Goal: Ask a question

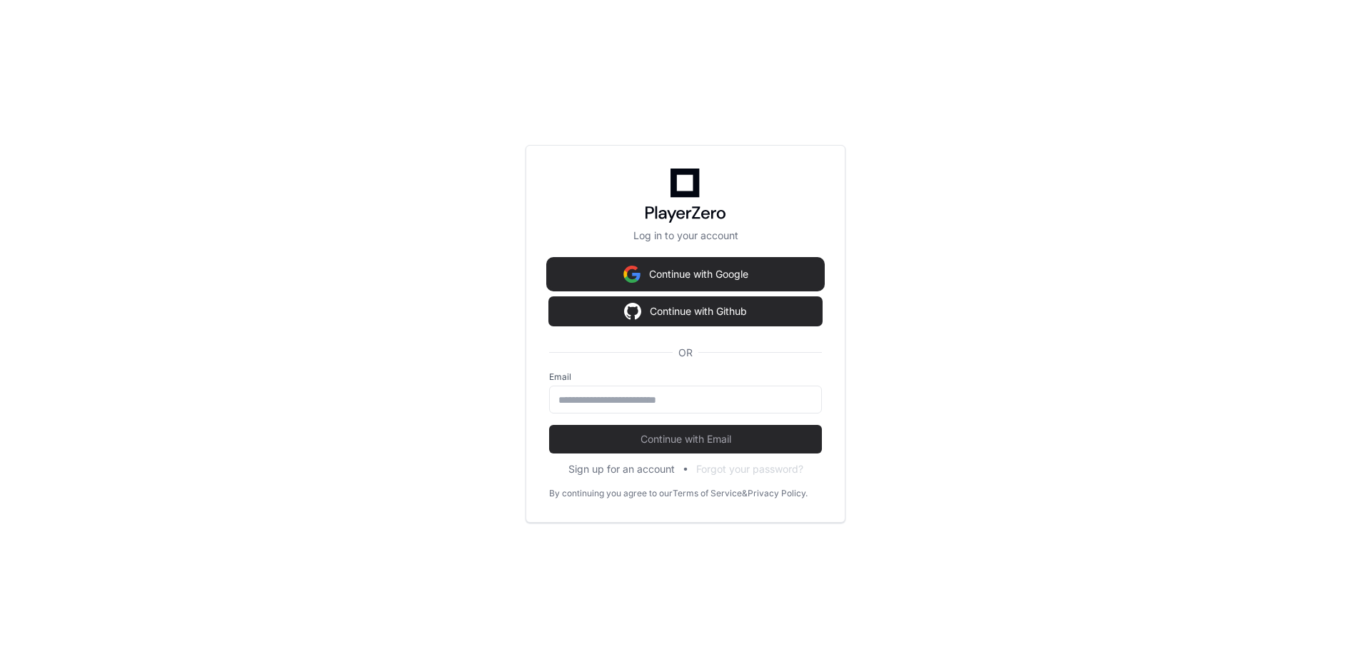
click at [671, 264] on button "Continue with Google" at bounding box center [685, 274] width 273 height 29
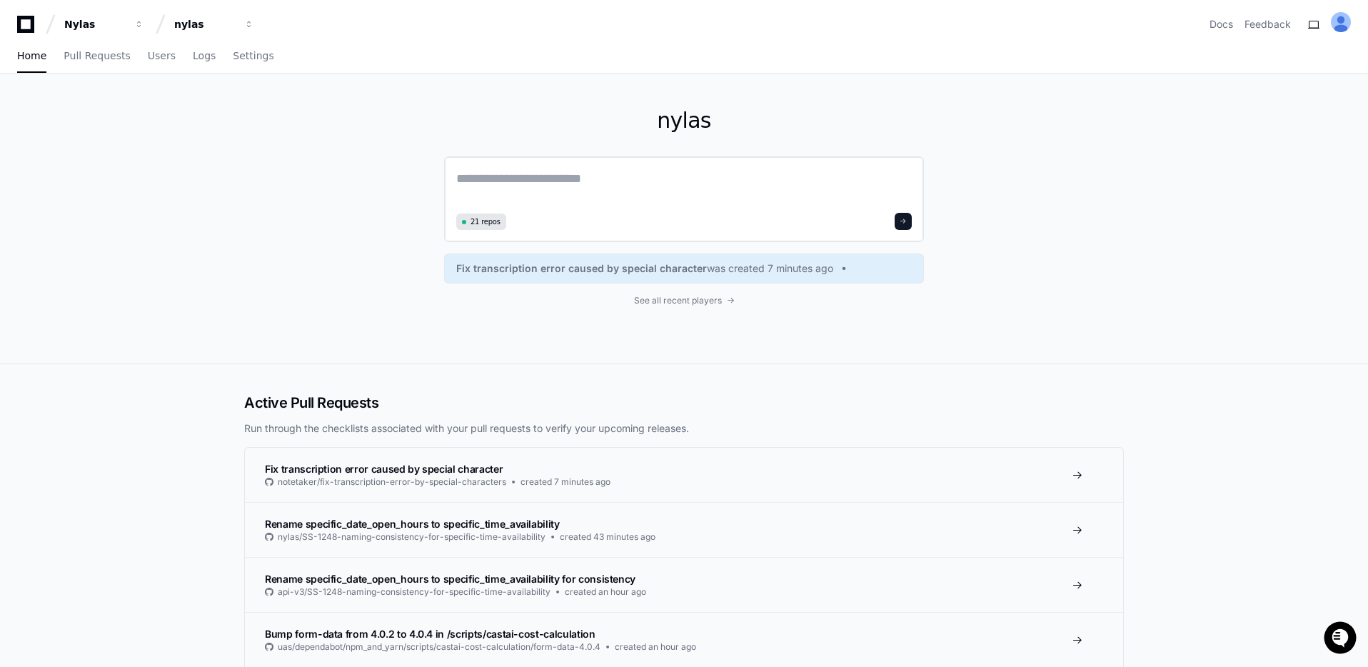
click at [551, 191] on textarea at bounding box center [684, 189] width 456 height 40
type textarea "*"
paste textarea "**********"
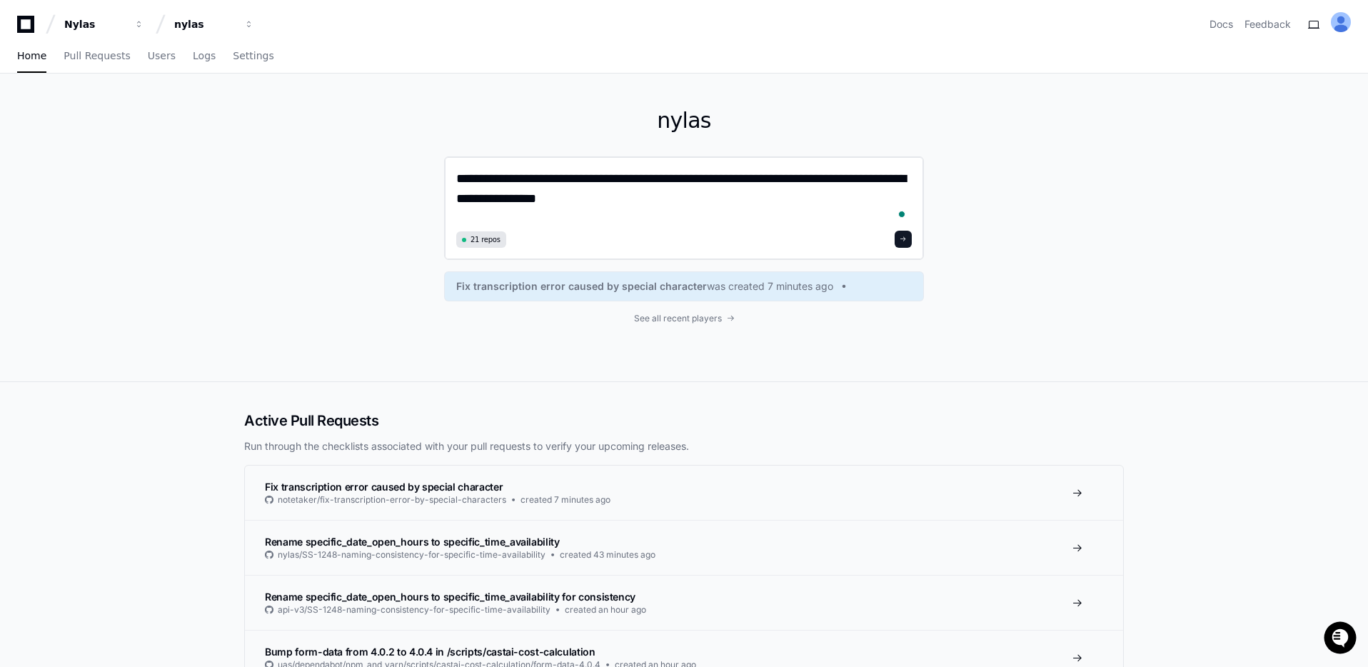
paste textarea "**********"
type textarea "**********"
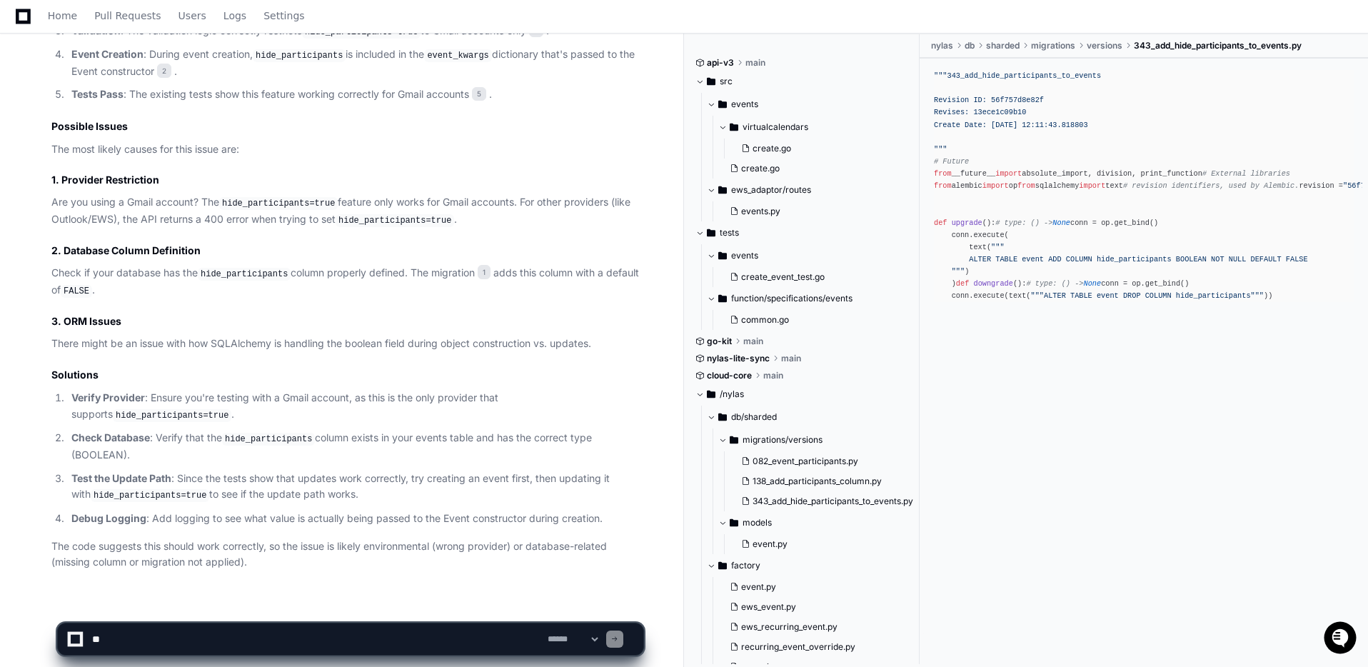
scroll to position [1183, 0]
click at [269, 619] on app-app-chat-input "**********" at bounding box center [350, 627] width 587 height 57
click at [249, 625] on textarea at bounding box center [317, 639] width 456 height 31
click at [228, 636] on textarea at bounding box center [317, 639] width 456 height 31
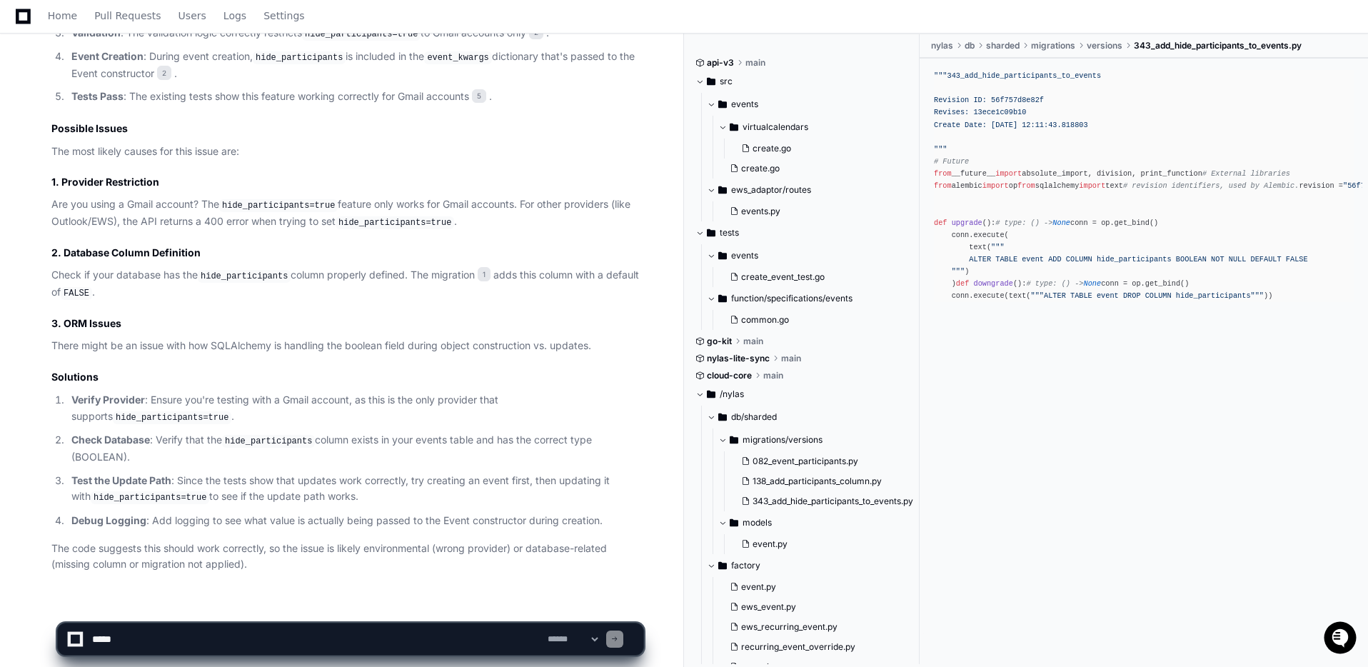
click at [140, 642] on textarea at bounding box center [317, 639] width 456 height 31
click at [139, 642] on textarea at bounding box center [317, 639] width 456 height 31
click at [138, 642] on textarea at bounding box center [317, 639] width 456 height 31
click at [137, 641] on textarea at bounding box center [317, 639] width 456 height 31
click at [138, 641] on textarea at bounding box center [317, 639] width 456 height 31
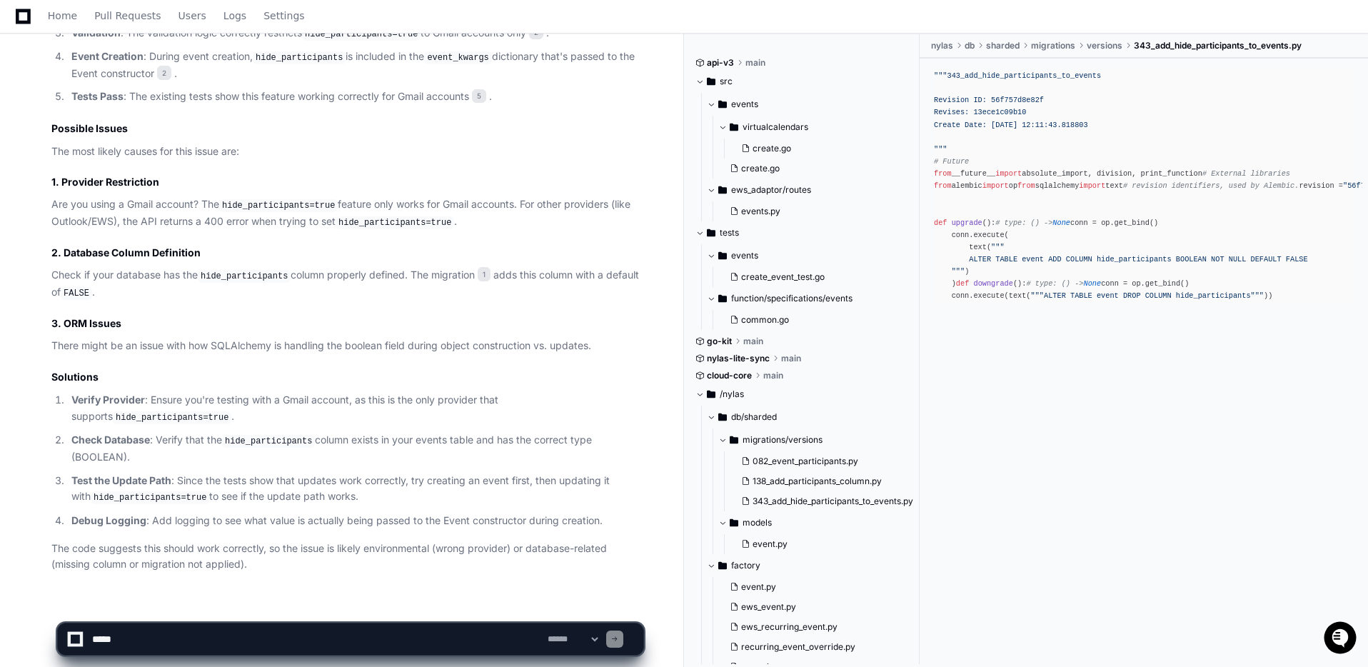
click at [193, 434] on p "Check Database : Verify that the hide_participants column exists in your events…" at bounding box center [357, 448] width 572 height 33
click at [194, 432] on p "Check Database : Verify that the hide_participants column exists in your events…" at bounding box center [357, 448] width 572 height 33
click at [127, 637] on textarea at bounding box center [317, 639] width 456 height 31
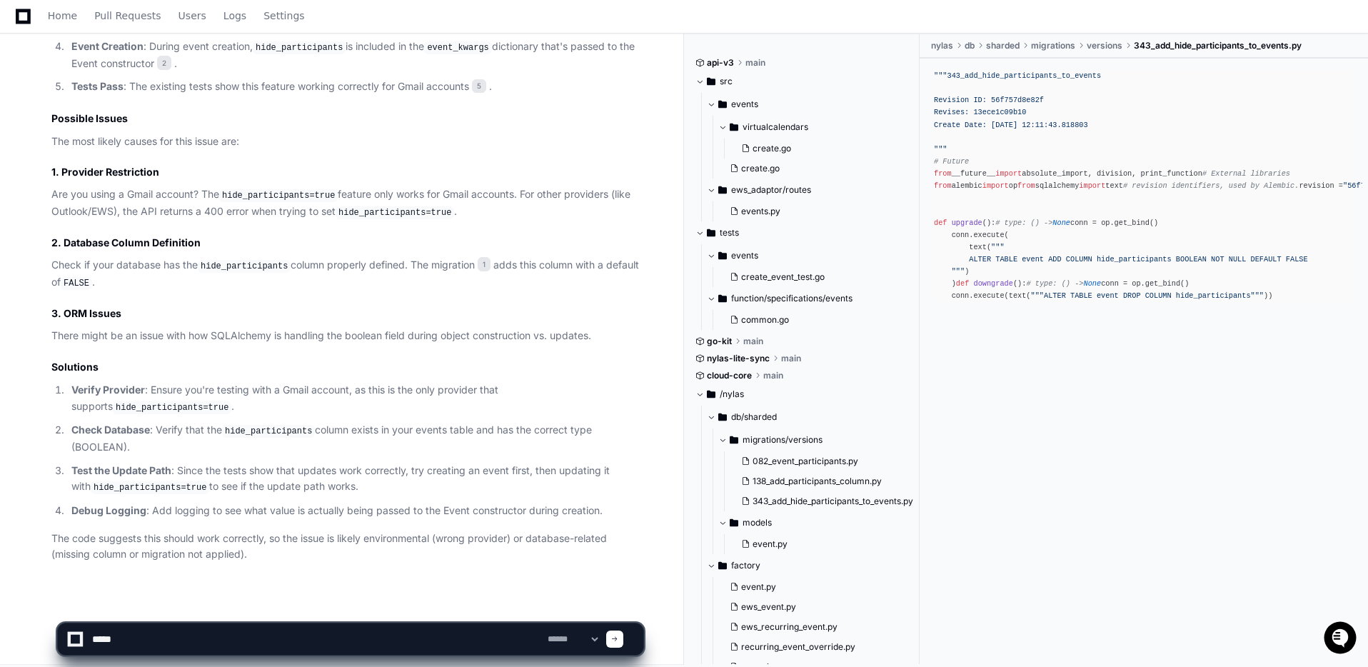
click at [127, 636] on textarea "To enrich screen reader interactions, please activate Accessibility in Grammarl…" at bounding box center [317, 639] width 456 height 31
click at [128, 636] on textarea "To enrich screen reader interactions, please activate Accessibility in Grammarl…" at bounding box center [317, 639] width 456 height 31
click at [136, 636] on textarea "To enrich screen reader interactions, please activate Accessibility in Grammarl…" at bounding box center [317, 639] width 456 height 31
click at [137, 636] on textarea "To enrich screen reader interactions, please activate Accessibility in Grammarl…" at bounding box center [317, 639] width 456 height 31
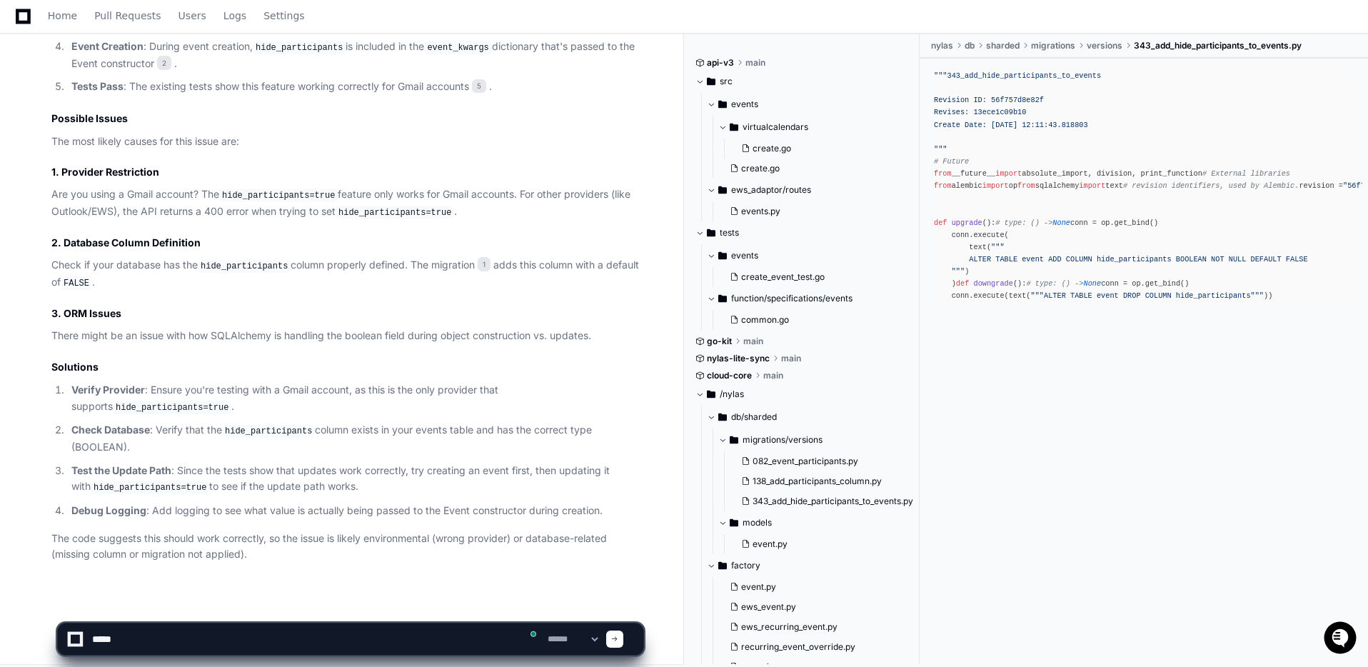
click at [137, 636] on textarea "To enrich screen reader interactions, please activate Accessibility in Grammarl…" at bounding box center [317, 639] width 456 height 31
paste textarea "**********"
type textarea "**********"
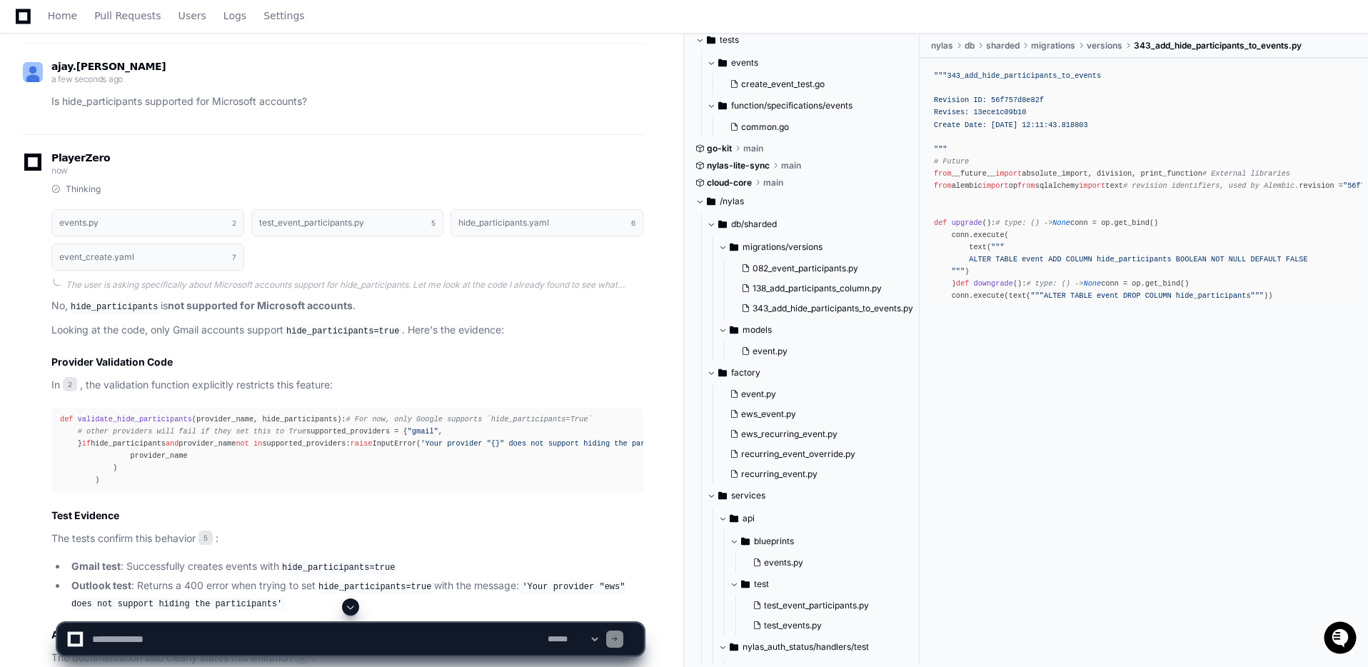
scroll to position [1755, 0]
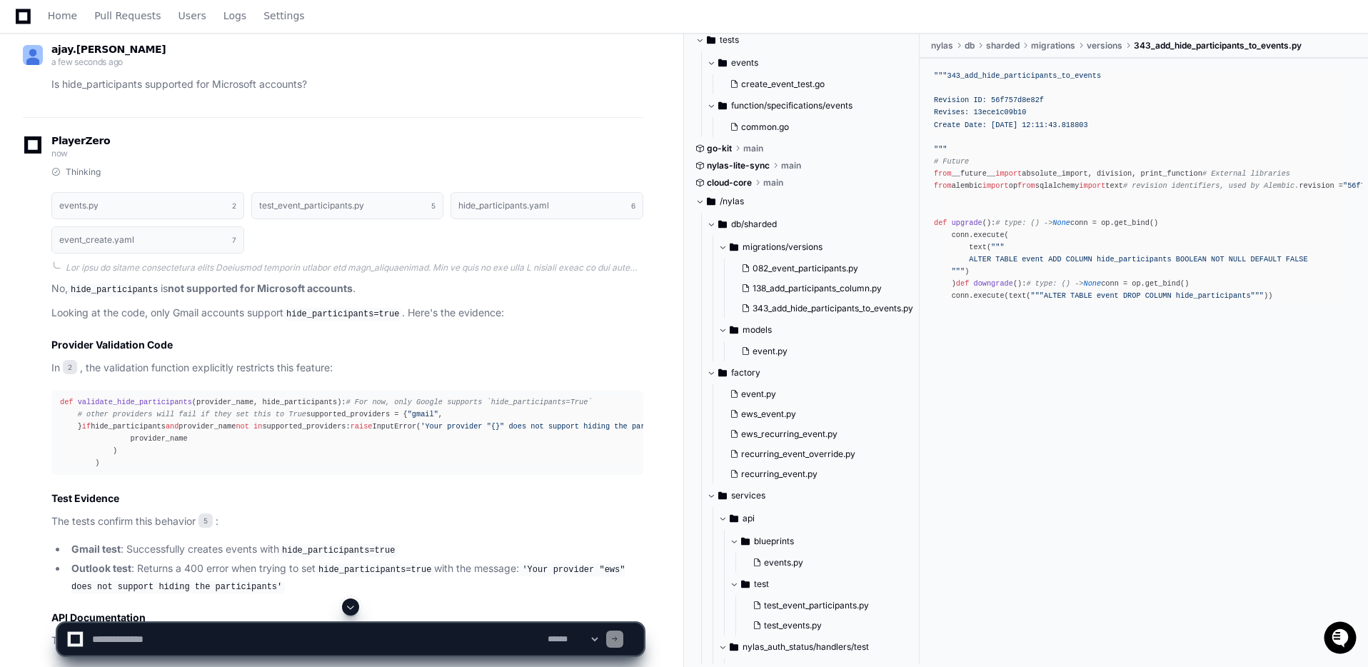
click at [101, 398] on span "validate_hide_participants" at bounding box center [135, 402] width 114 height 9
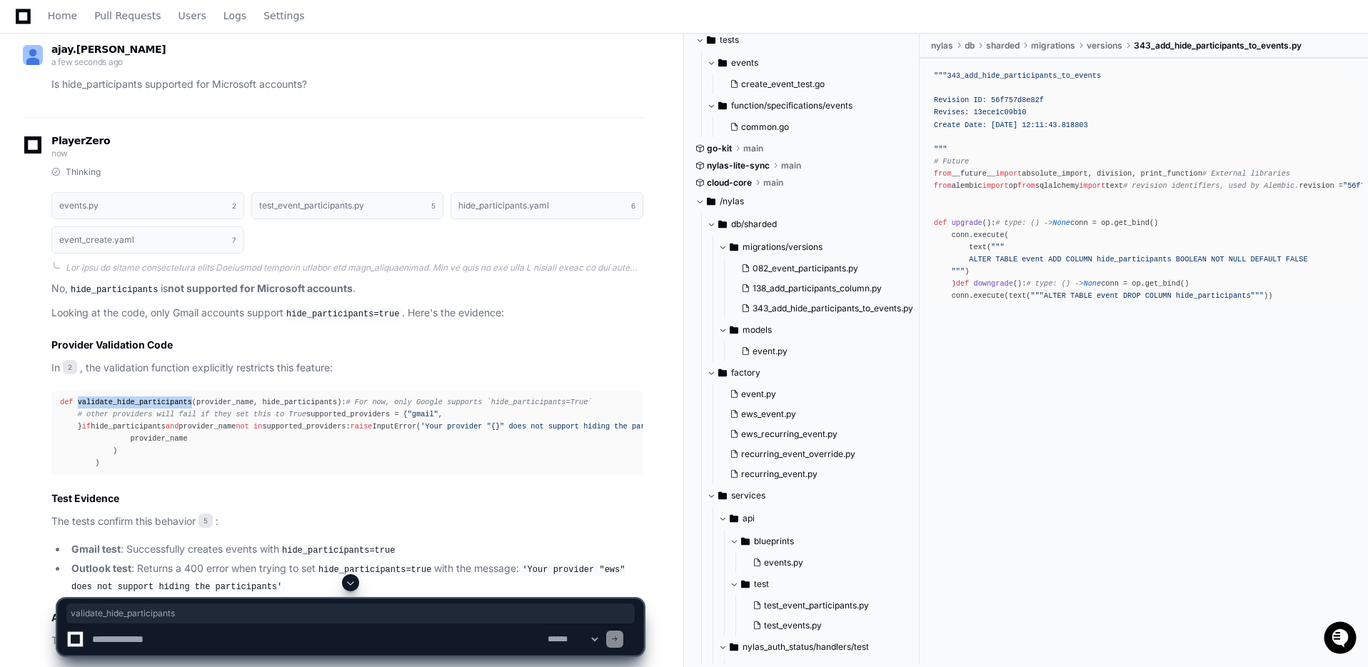
copy span "validate_hide_participants"
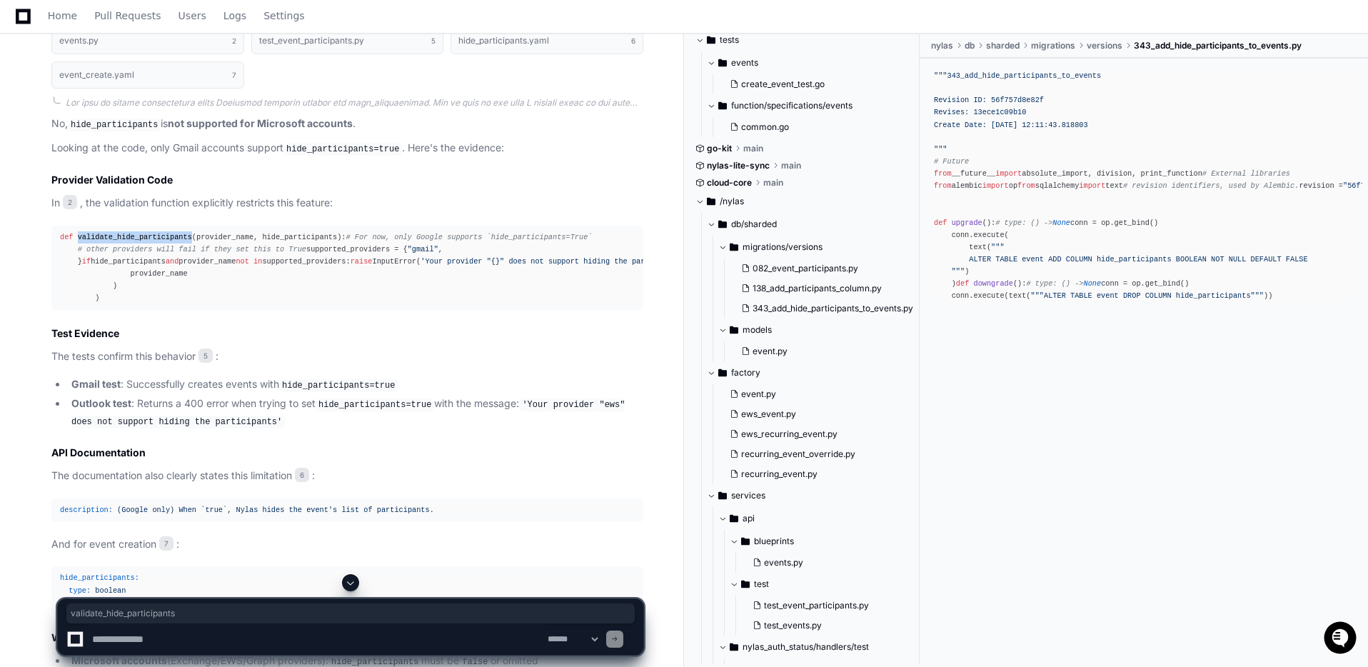
copy span "validate_hide_participants"
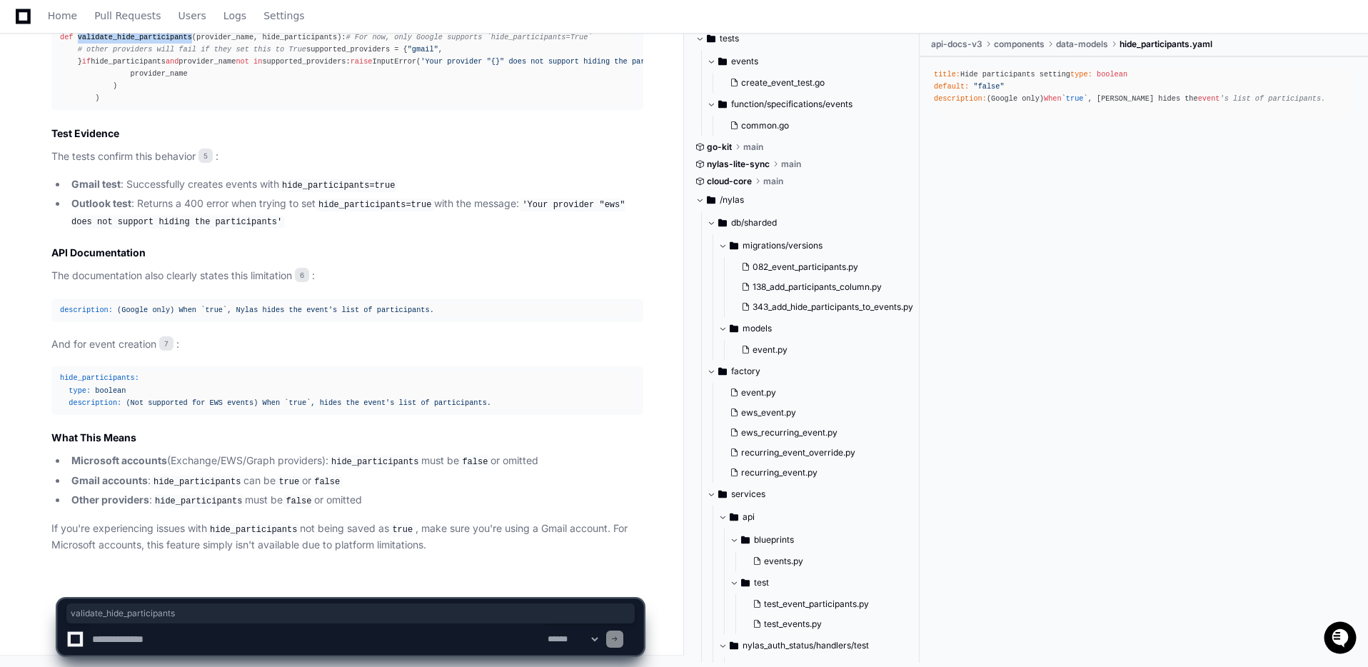
click at [134, 635] on textarea "To enrich screen reader interactions, please activate Accessibility in Grammarl…" at bounding box center [317, 639] width 456 height 31
click at [134, 639] on textarea "To enrich screen reader interactions, please activate Accessibility in Grammarl…" at bounding box center [317, 639] width 456 height 31
type textarea "**********"
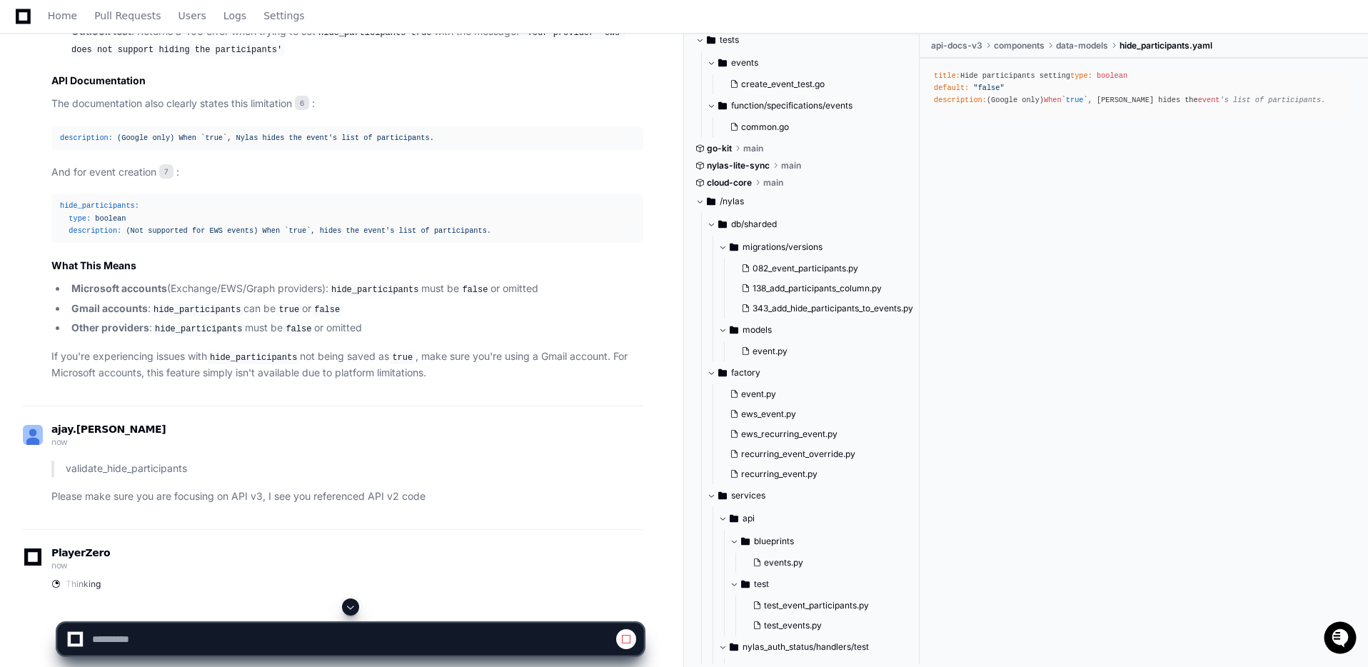
scroll to position [2281, 0]
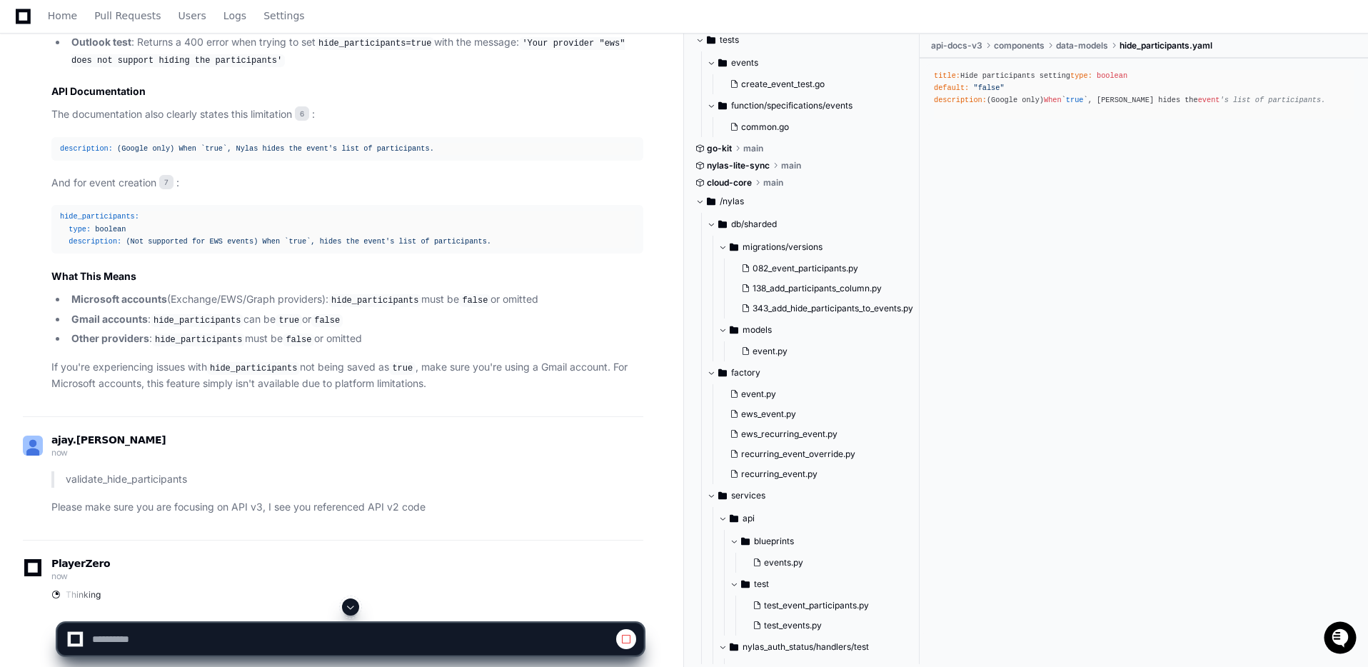
click at [1021, 105] on div "title: Hide participants setting type: boolean default: "false" description: (G…" at bounding box center [1144, 94] width 420 height 49
click at [1021, 106] on div "title: Hide participants setting type: boolean default: "false" description: (G…" at bounding box center [1144, 94] width 420 height 49
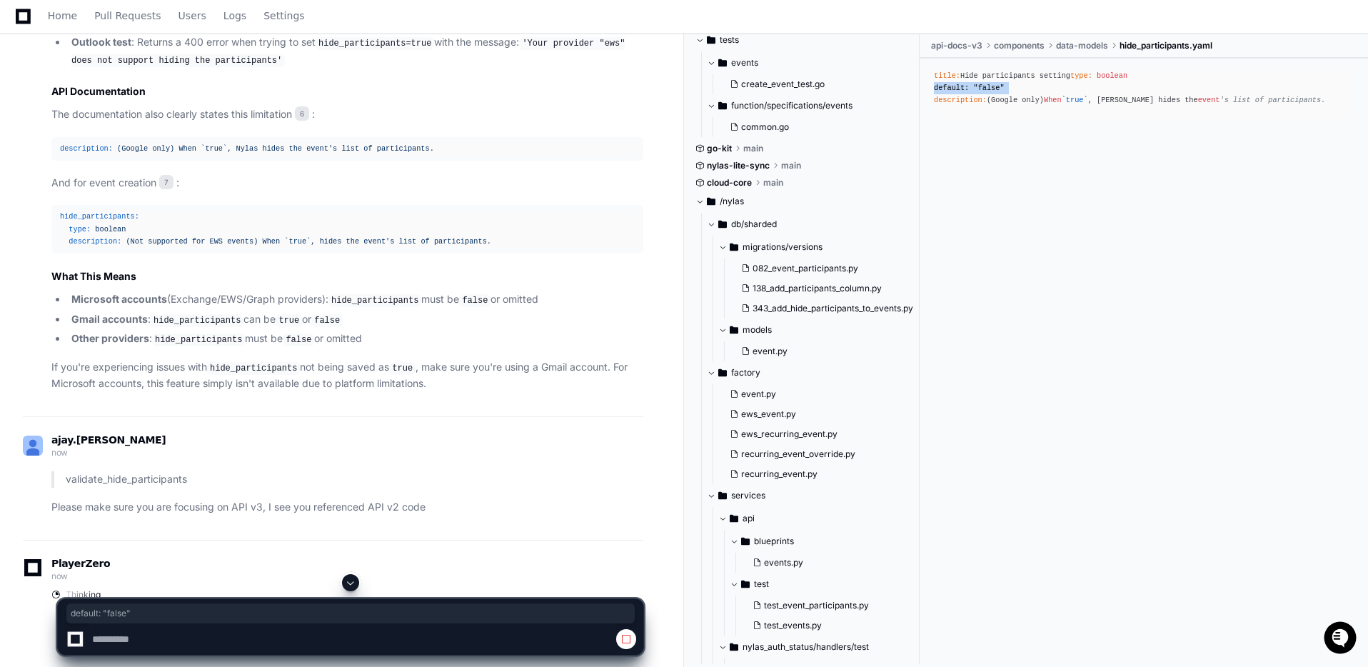
click at [1021, 106] on div "title: Hide participants setting type: boolean default: "false" description: (G…" at bounding box center [1144, 94] width 420 height 49
click at [1022, 106] on div "title: Hide participants setting type: boolean default: "false" description: (G…" at bounding box center [1144, 94] width 420 height 49
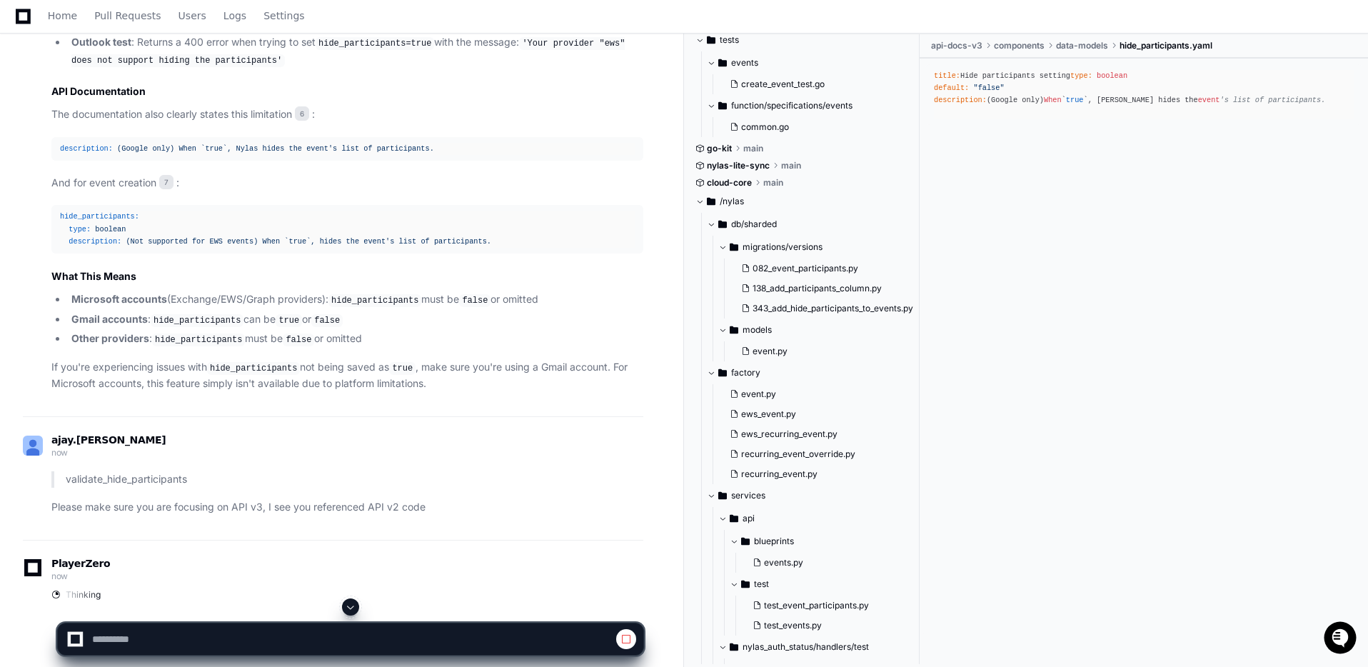
click at [1024, 112] on div "title: Hide participants setting type: boolean default: "false" description: (G…" at bounding box center [1144, 94] width 420 height 49
click at [1024, 113] on div "title: Hide participants setting type: boolean default: "false" description: (G…" at bounding box center [1144, 94] width 420 height 49
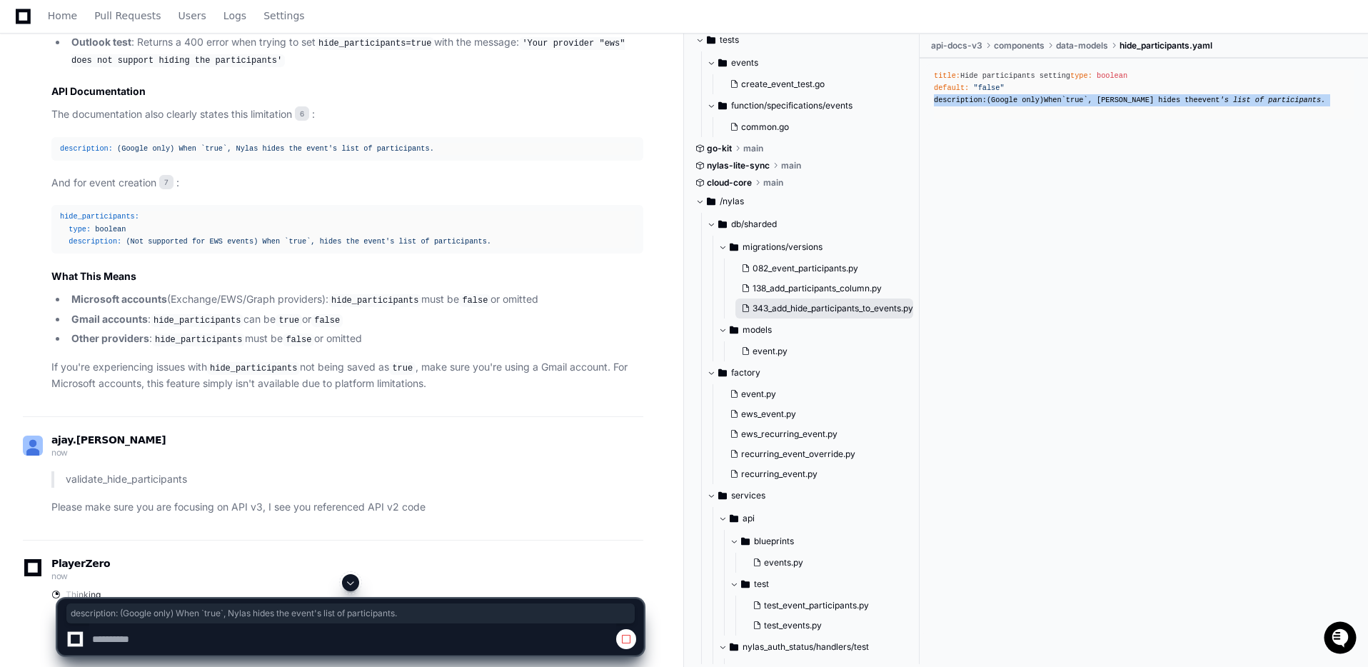
scroll to position [497, 0]
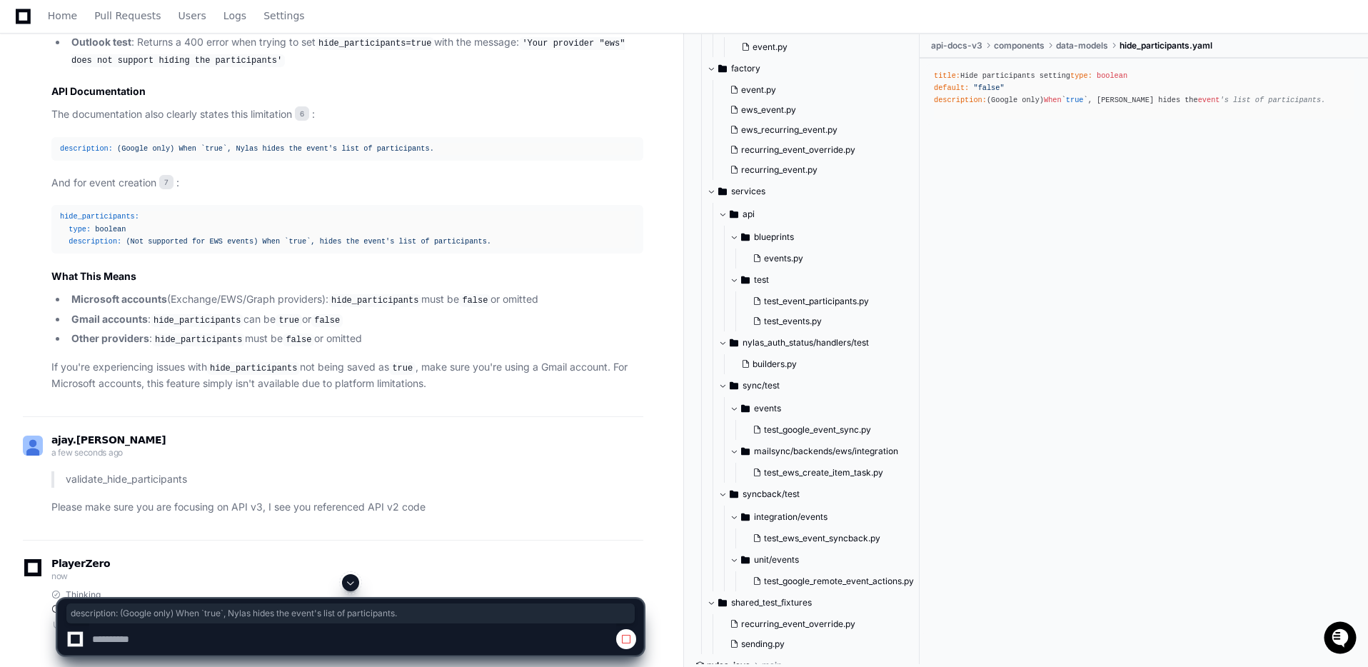
click at [1166, 42] on span "hide_participants.yaml" at bounding box center [1166, 45] width 93 height 11
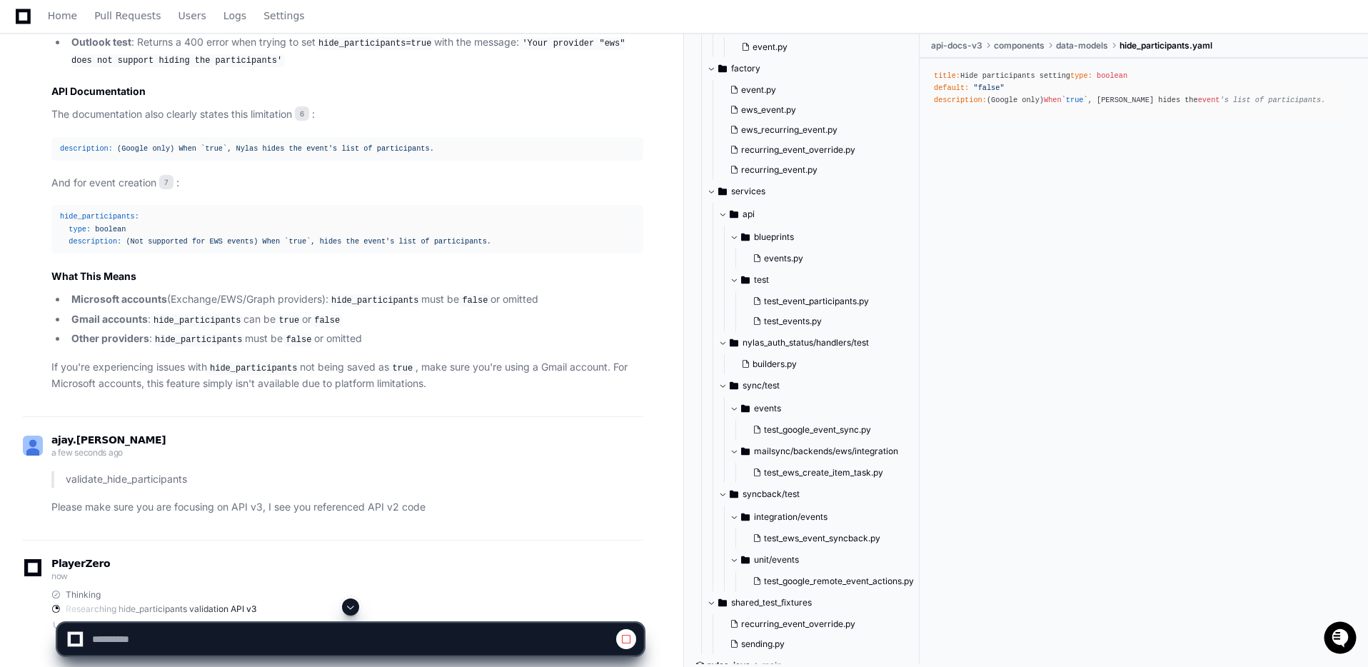
click at [1166, 44] on span "hide_participants.yaml" at bounding box center [1166, 45] width 93 height 11
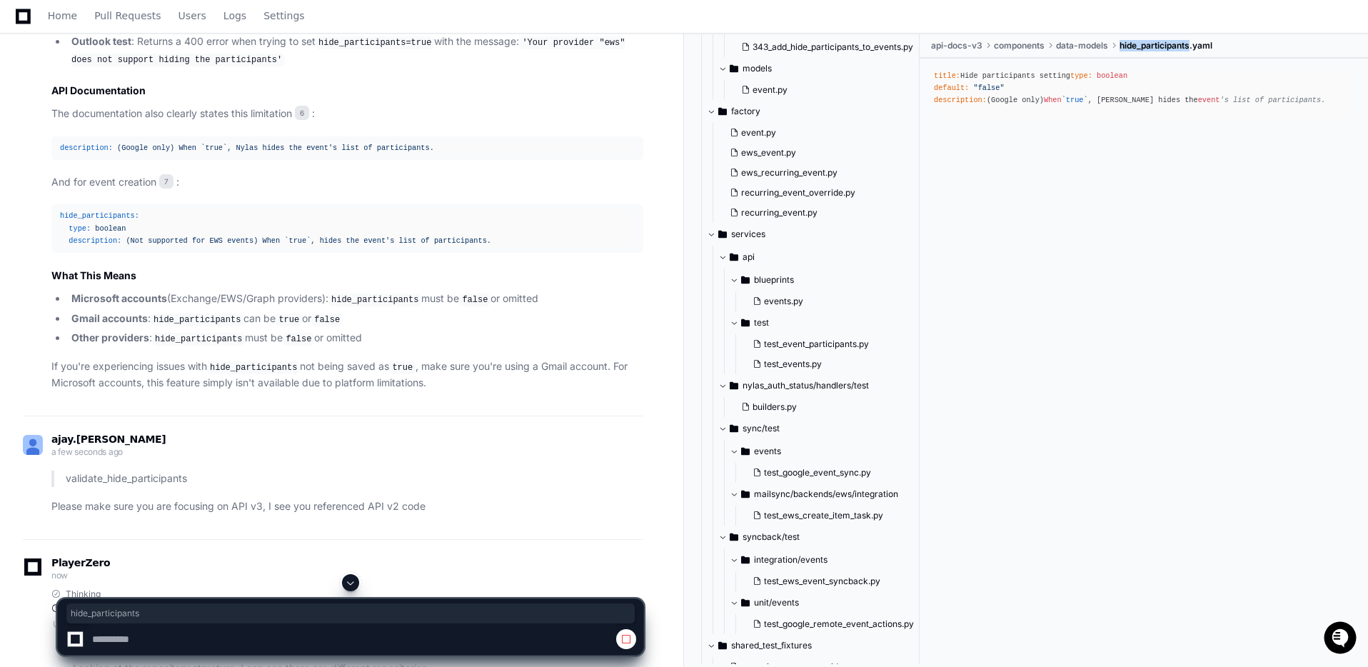
scroll to position [583, 0]
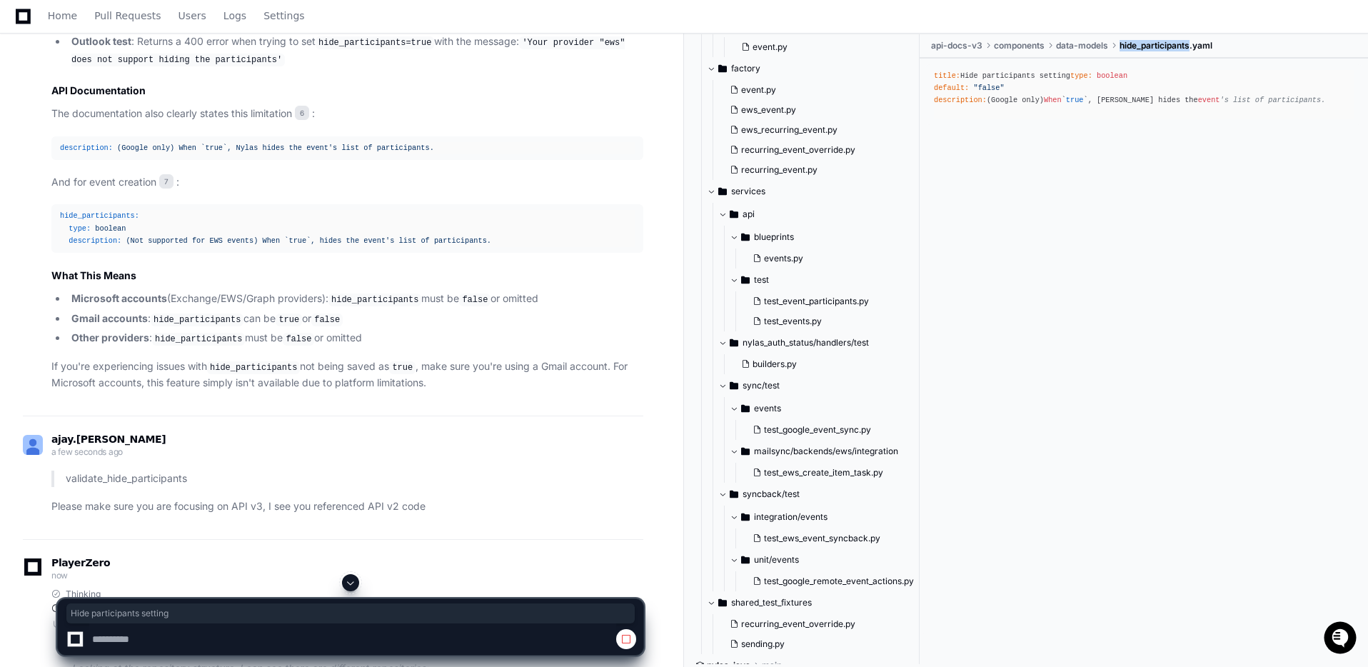
drag, startPoint x: 965, startPoint y: 73, endPoint x: 1108, endPoint y: 71, distance: 142.9
click at [1108, 71] on div "title: Hide participants setting type: boolean default: "false" description: (G…" at bounding box center [1144, 94] width 420 height 49
copy div "Hide participants setting"
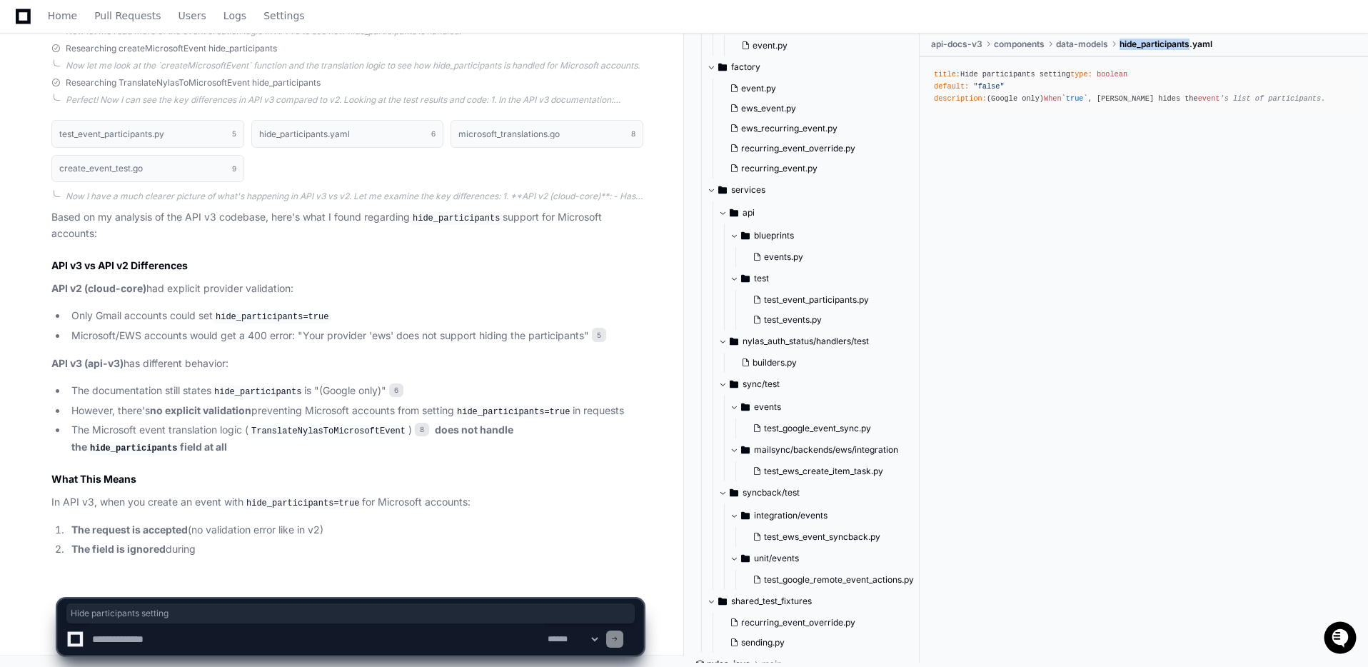
scroll to position [3170, 0]
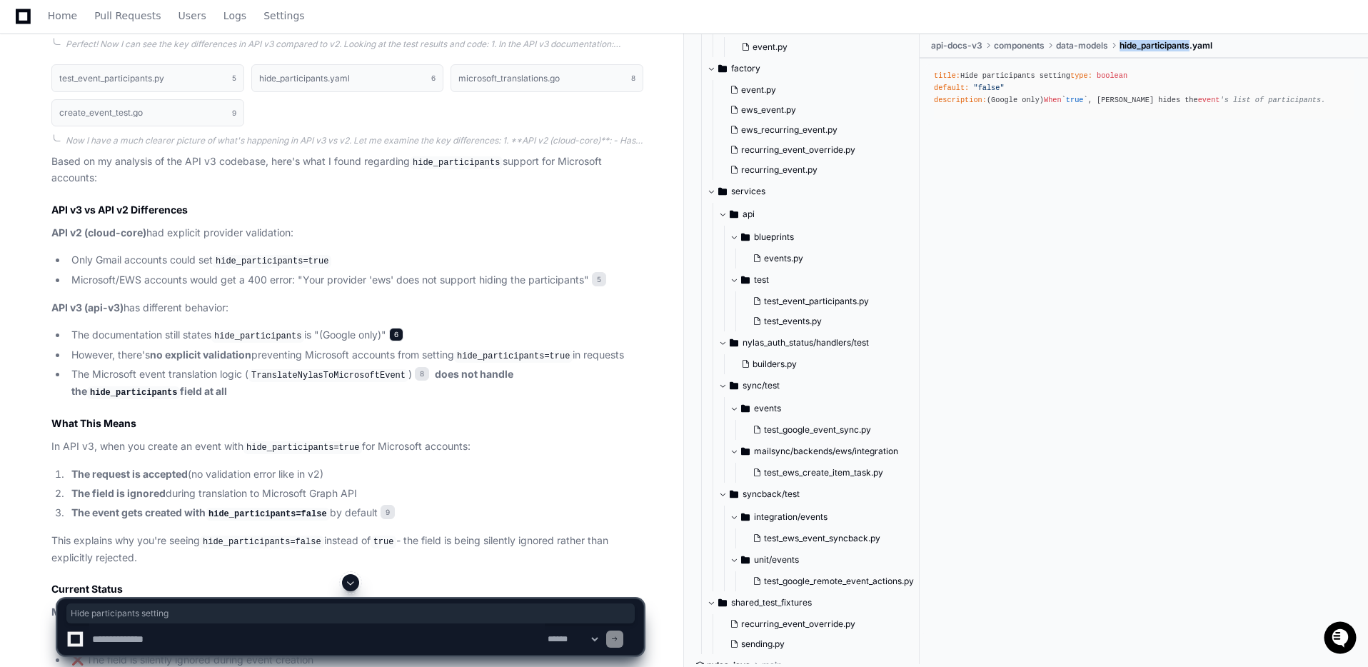
click at [404, 342] on span "6" at bounding box center [396, 335] width 14 height 14
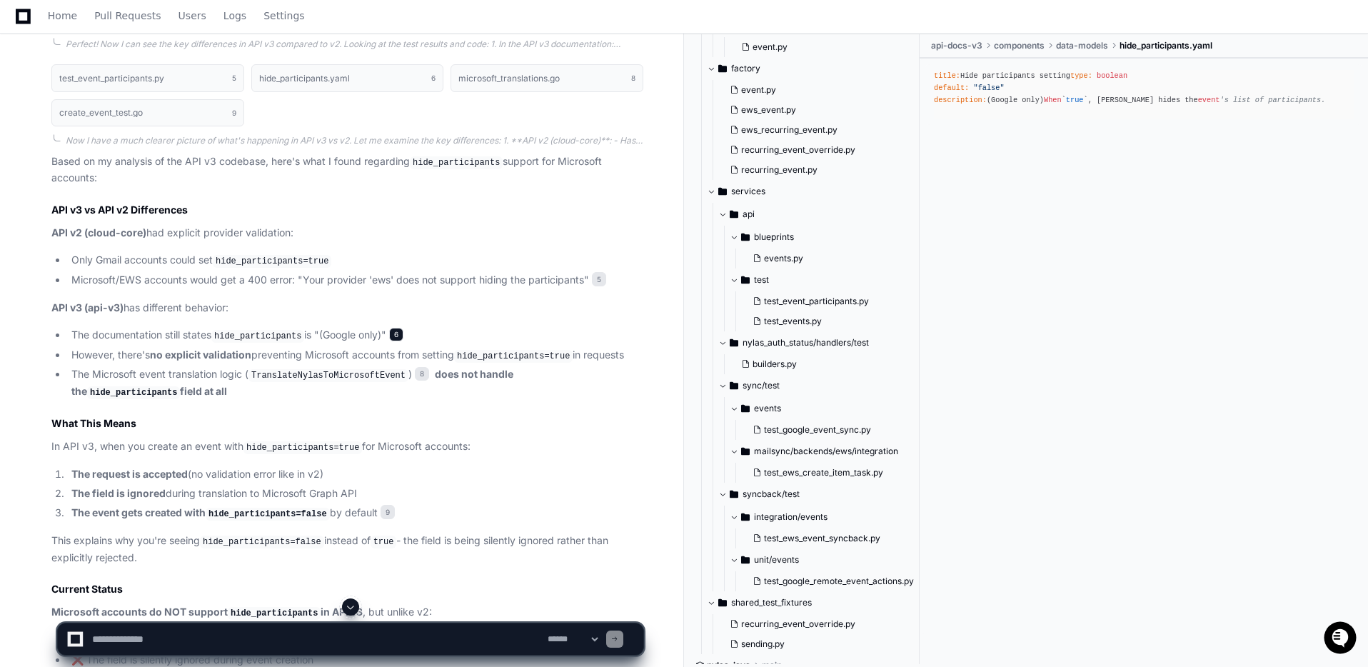
click at [404, 342] on span "6" at bounding box center [396, 335] width 14 height 14
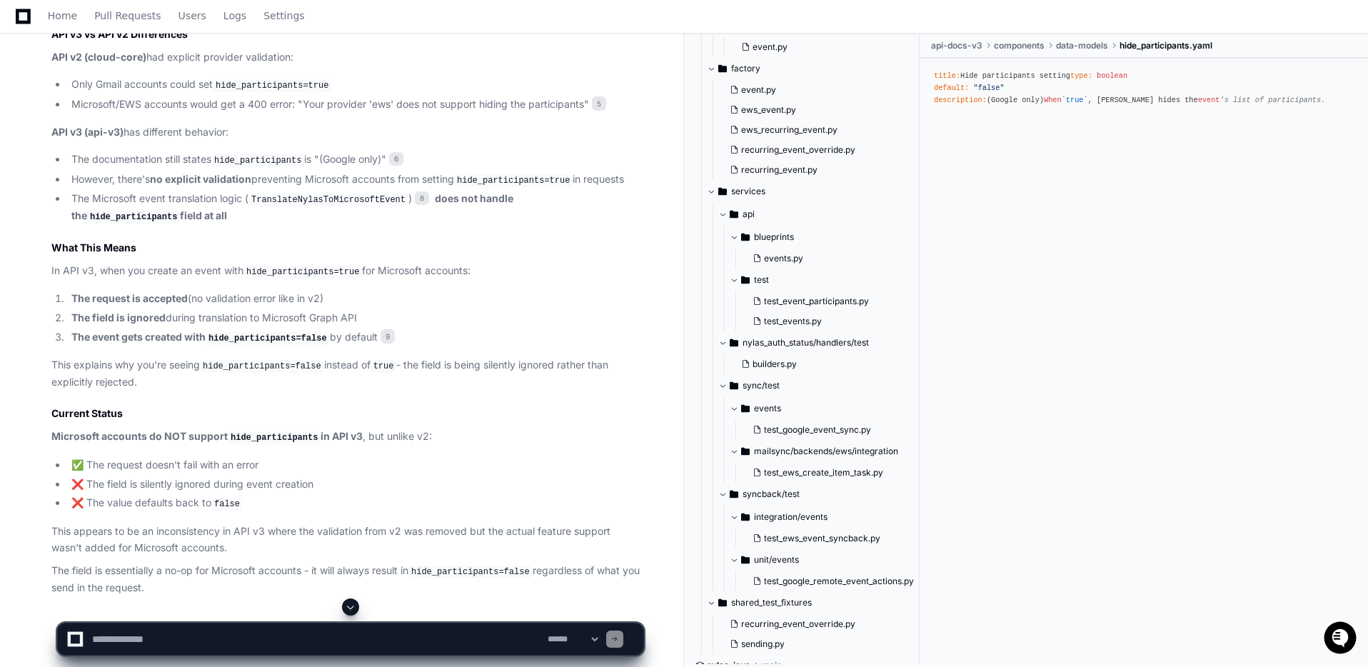
scroll to position [3442, 0]
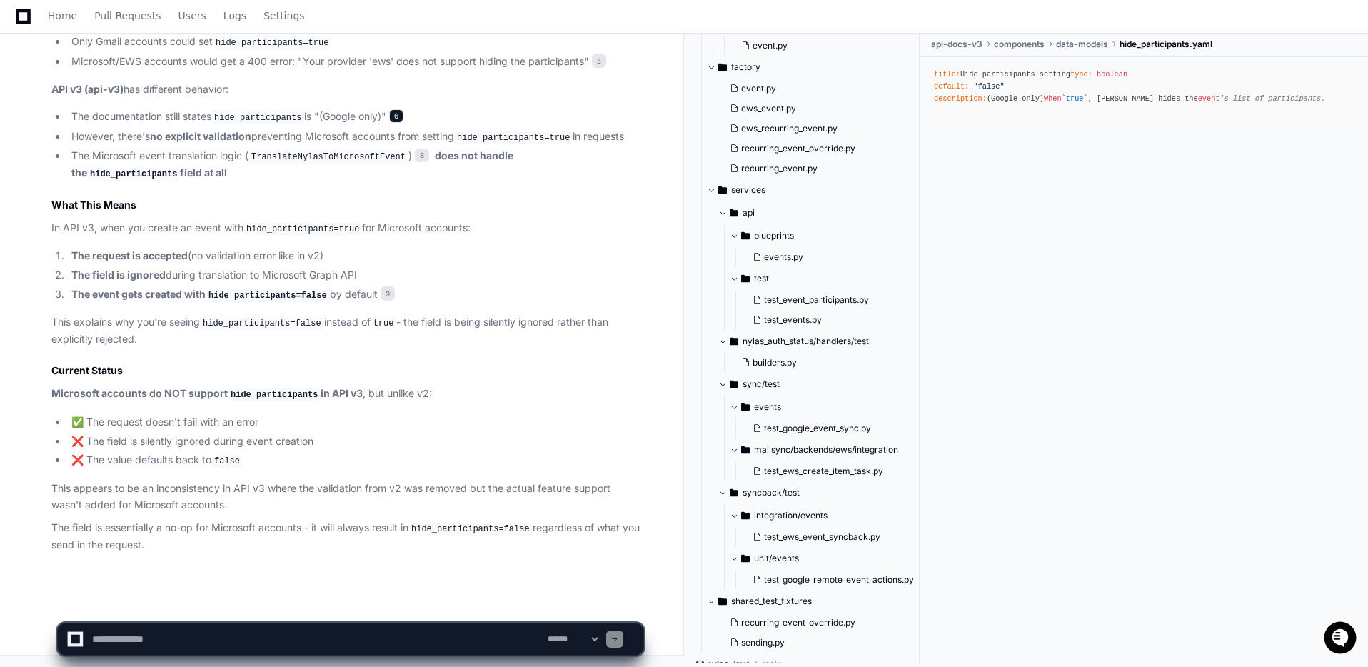
click at [404, 124] on span "6" at bounding box center [396, 116] width 14 height 14
drag, startPoint x: 165, startPoint y: 641, endPoint x: 277, endPoint y: 643, distance: 112.2
click at [165, 641] on textarea "To enrich screen reader interactions, please activate Accessibility in Grammarl…" at bounding box center [317, 639] width 456 height 31
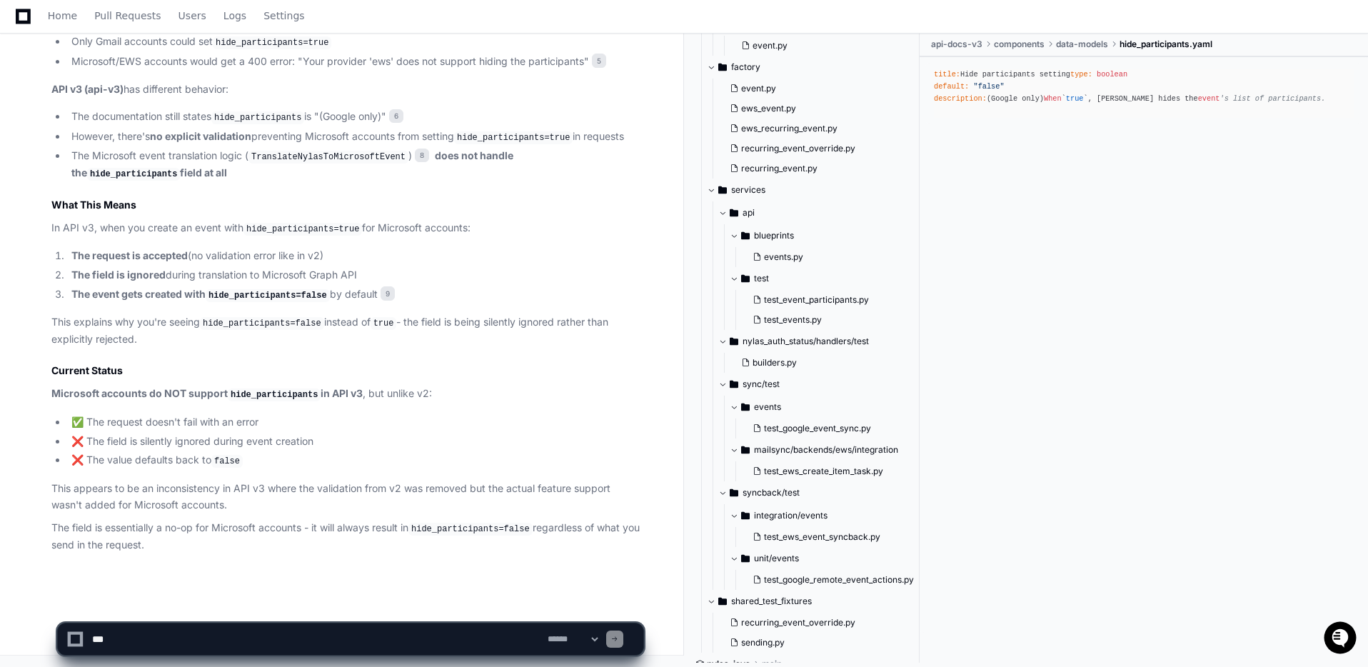
click at [165, 641] on textarea "To enrich screen reader interactions, please activate Accessibility in Grammarl…" at bounding box center [317, 639] width 456 height 31
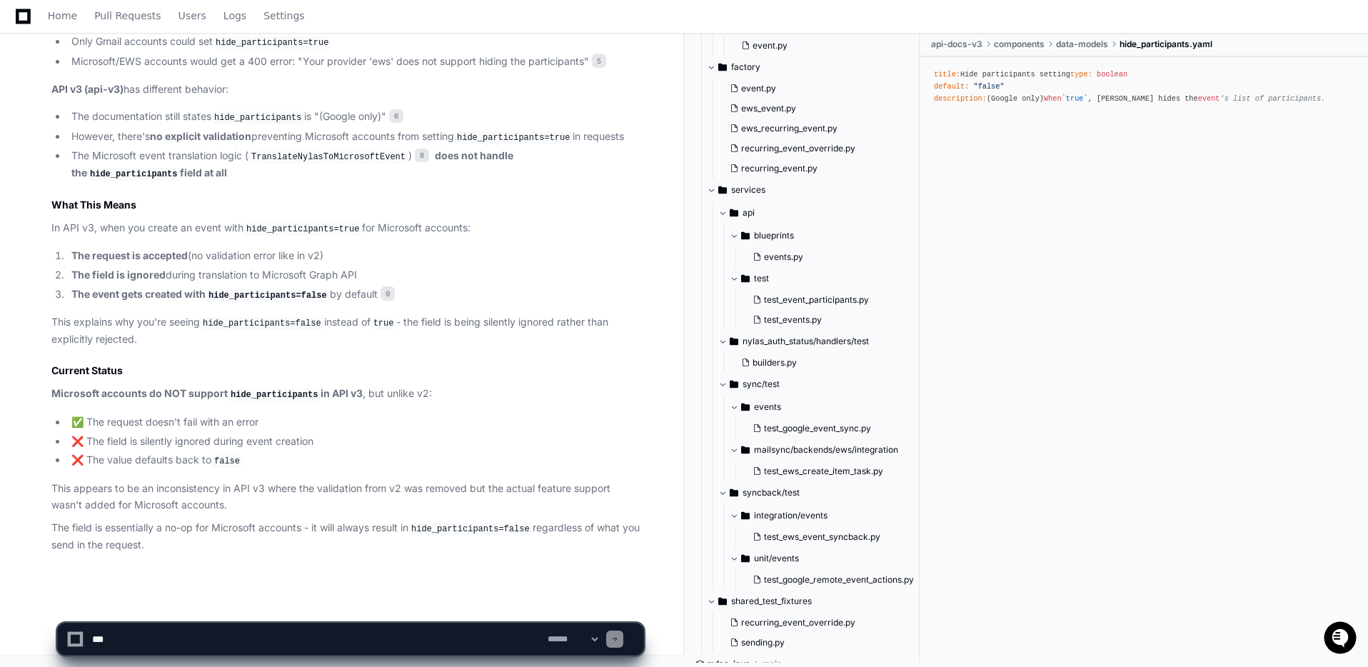
click at [119, 640] on textarea "To enrich screen reader interactions, please activate Accessibility in Grammarl…" at bounding box center [317, 639] width 456 height 31
click at [120, 640] on textarea "To enrich screen reader interactions, please activate Accessibility in Grammarl…" at bounding box center [317, 639] width 456 height 31
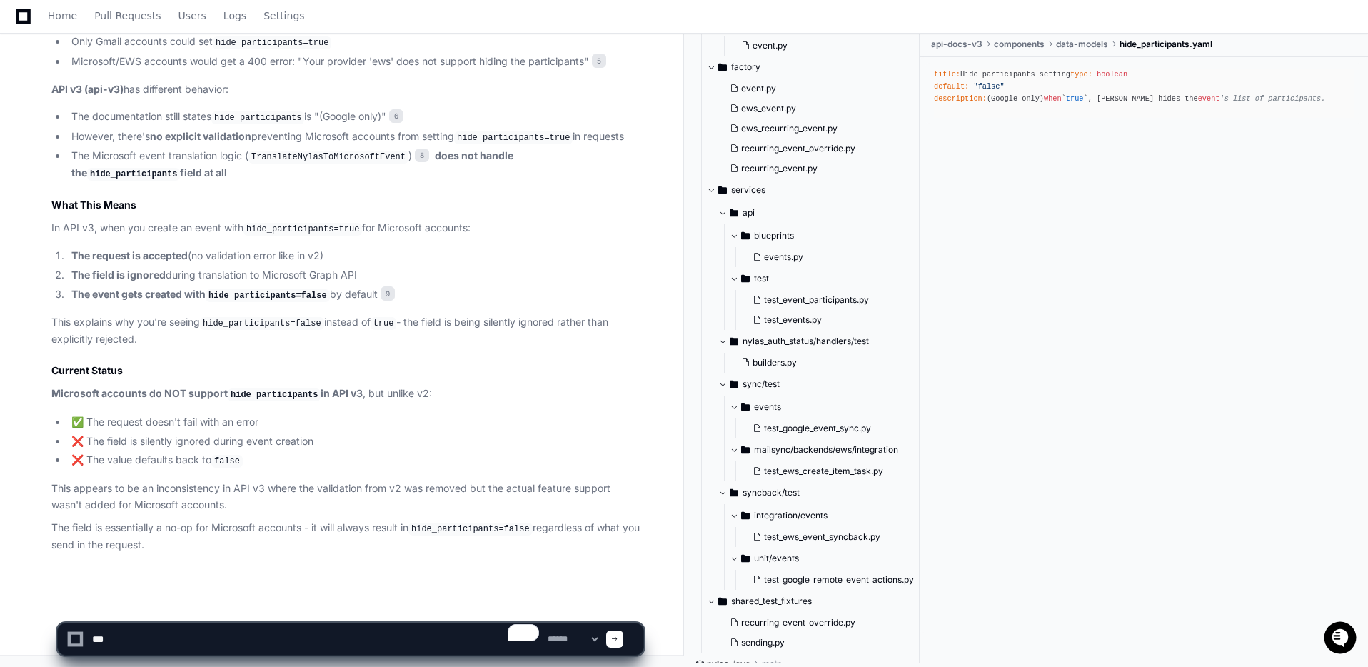
click at [119, 644] on textarea "To enrich screen reader interactions, please activate Accessibility in Grammarl…" at bounding box center [317, 639] width 456 height 31
type textarea "**********"
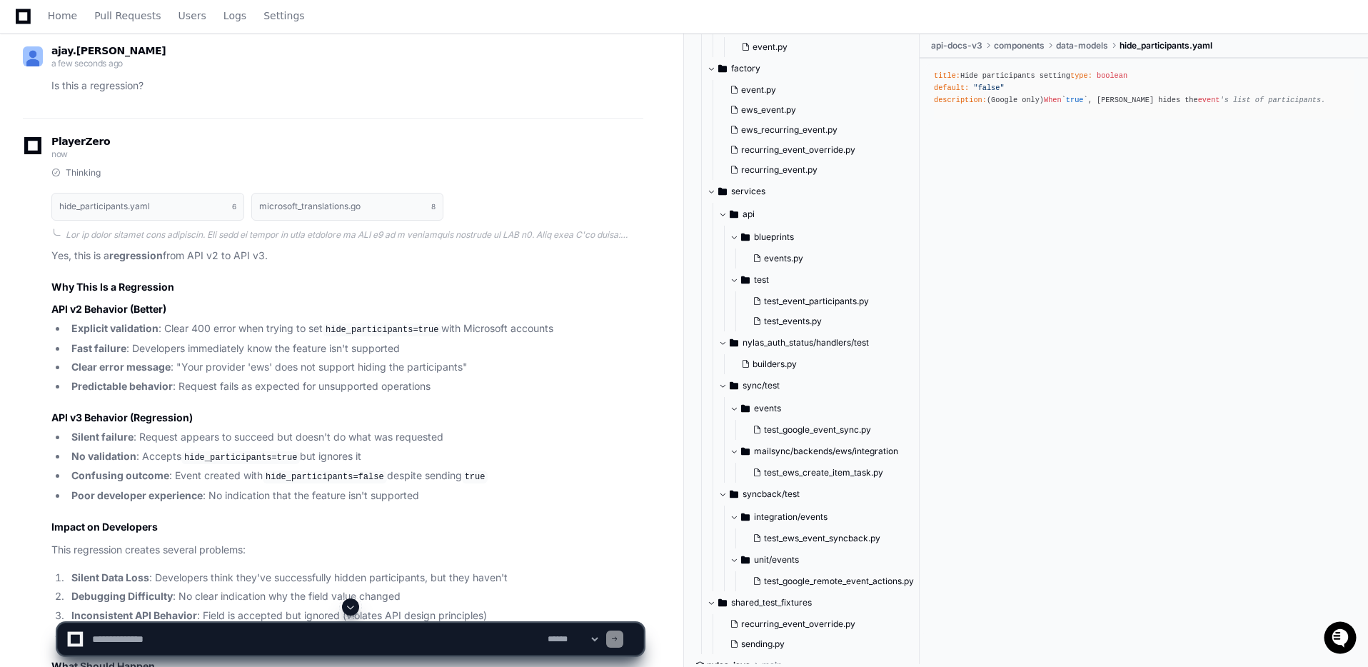
scroll to position [4233, 0]
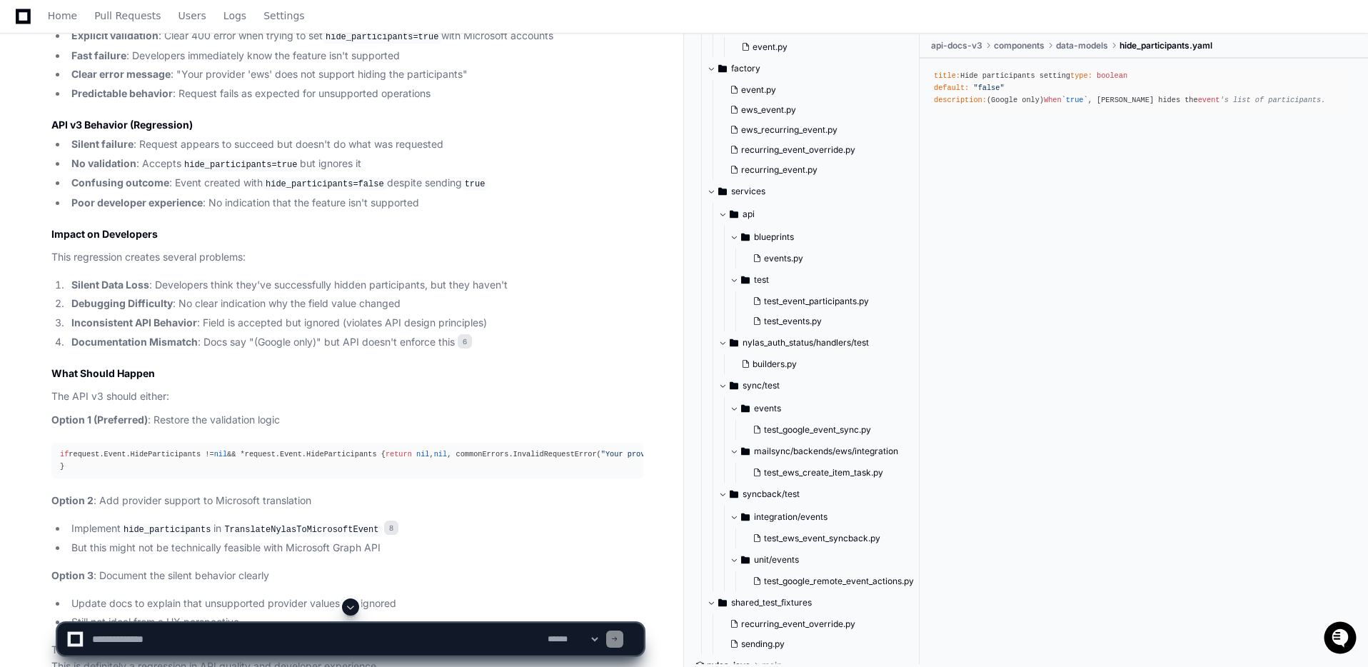
click at [185, 636] on textarea "To enrich screen reader interactions, please activate Accessibility in Grammarl…" at bounding box center [317, 639] width 456 height 31
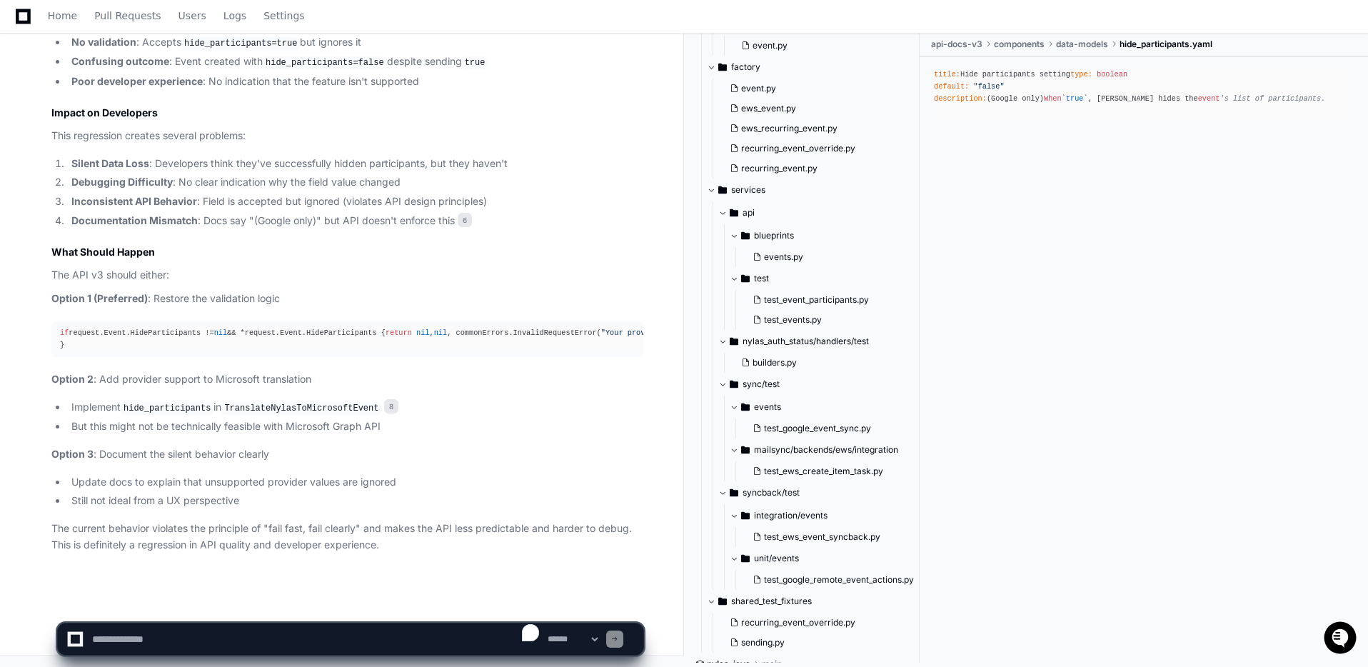
click at [113, 641] on textarea "To enrich screen reader interactions, please activate Accessibility in Grammarl…" at bounding box center [317, 639] width 456 height 31
click at [116, 638] on textarea "To enrich screen reader interactions, please activate Accessibility in Grammarl…" at bounding box center [317, 639] width 456 height 31
type textarea "*"
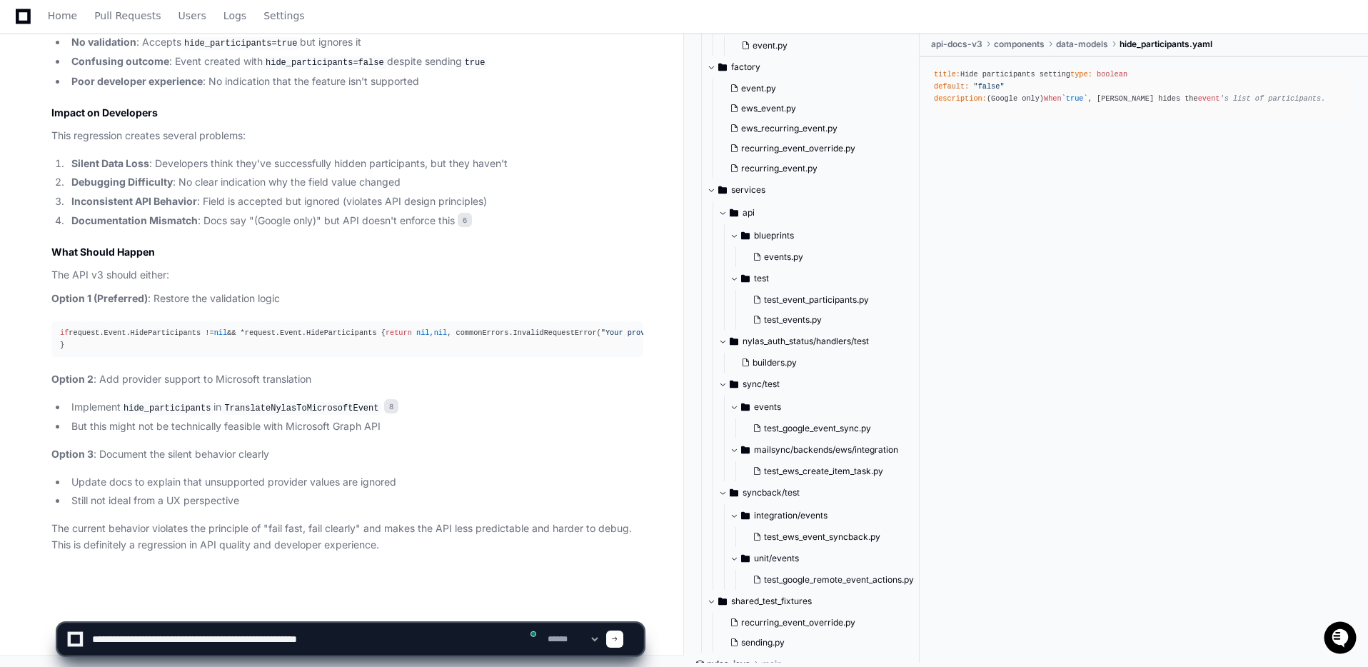
type textarea "**********"
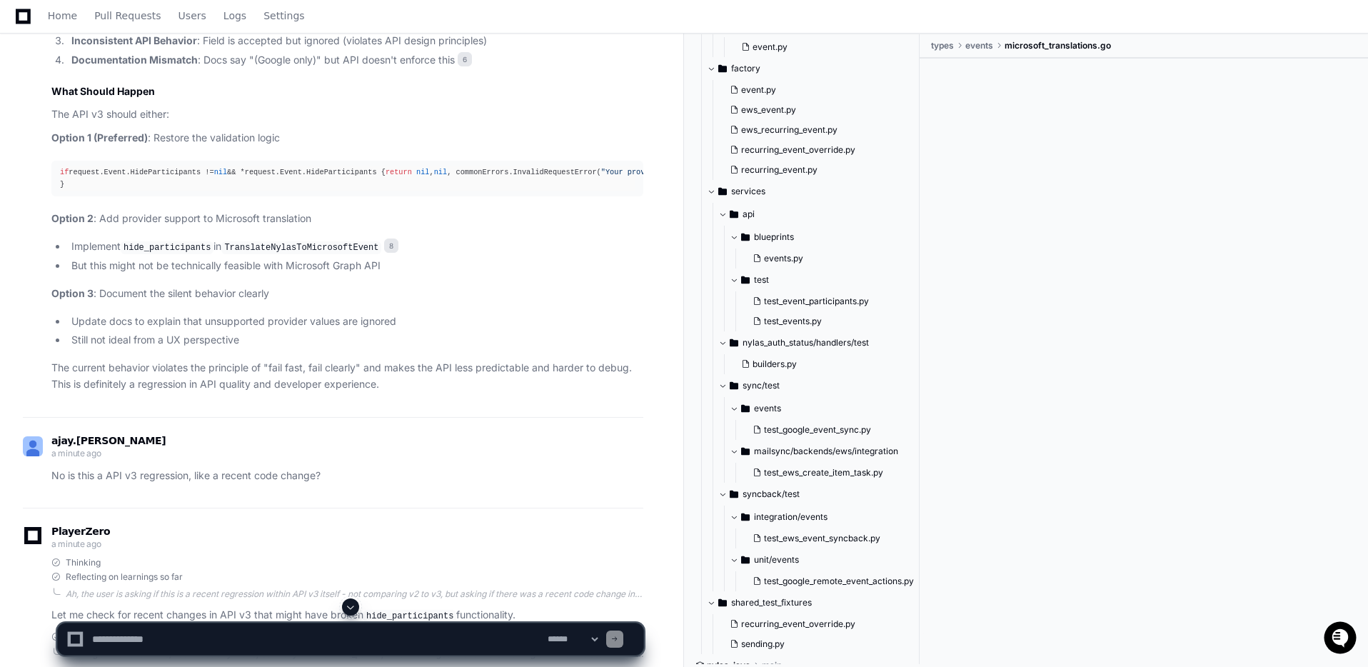
scroll to position [4497, 0]
